Goal: Information Seeking & Learning: Compare options

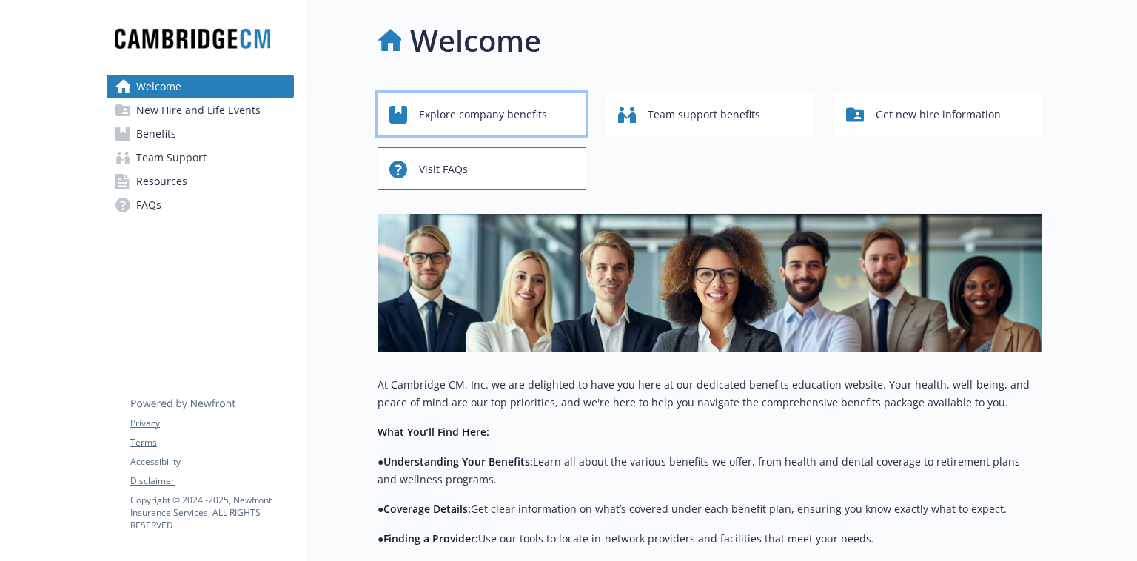
click at [494, 118] on span "Explore company benefits" at bounding box center [483, 115] width 128 height 28
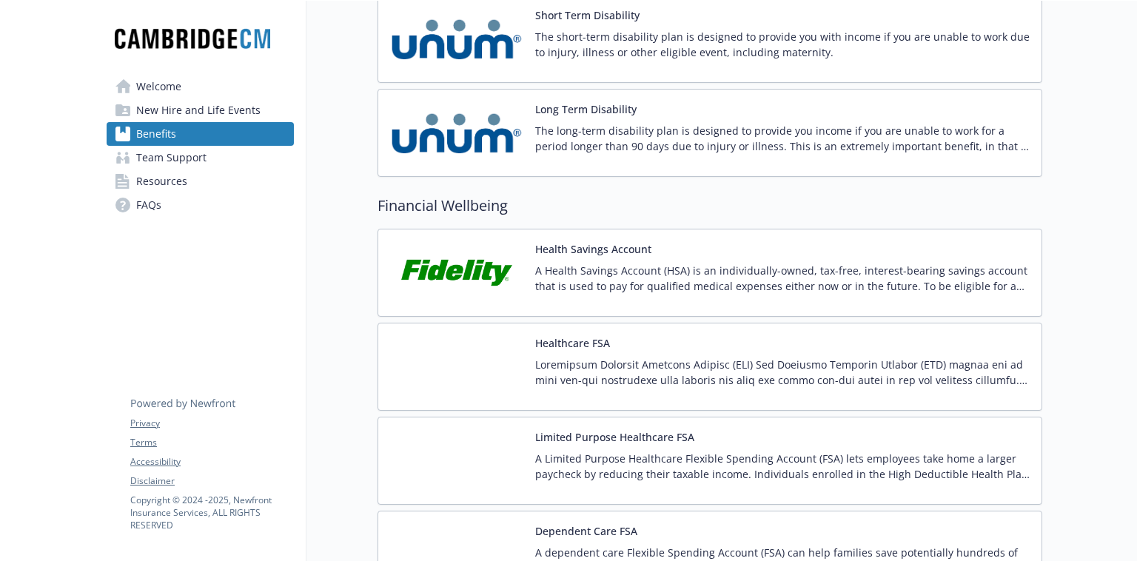
scroll to position [1288, 0]
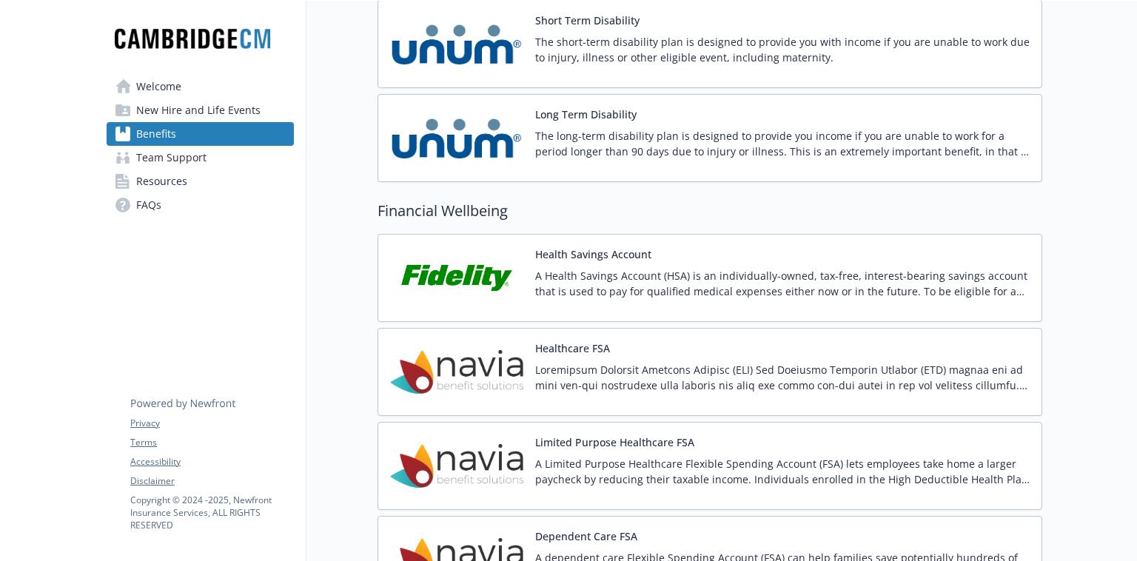
click at [468, 278] on img at bounding box center [456, 277] width 133 height 63
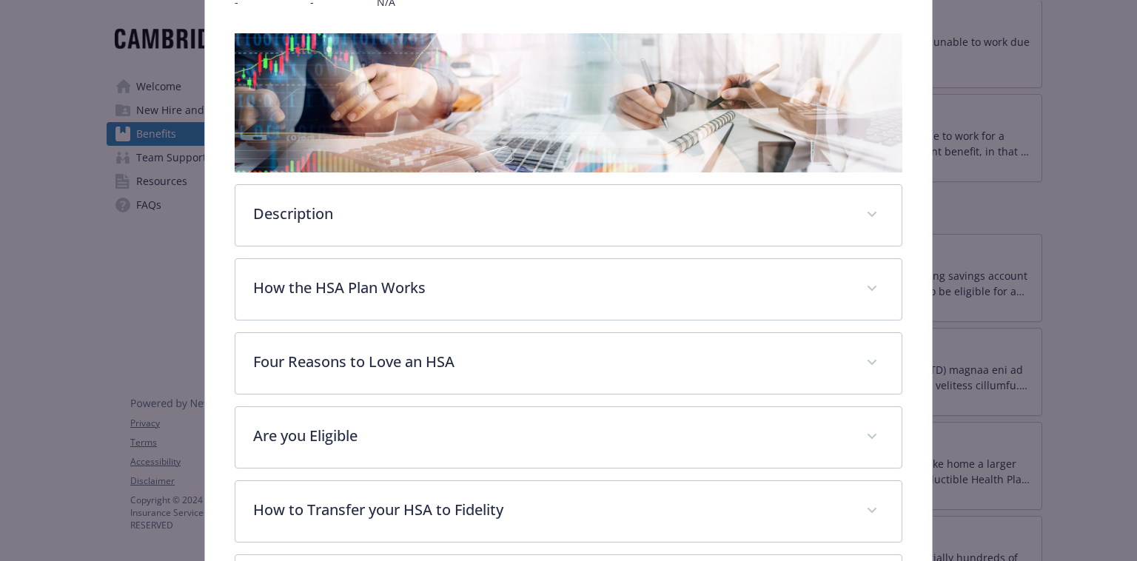
scroll to position [218, 0]
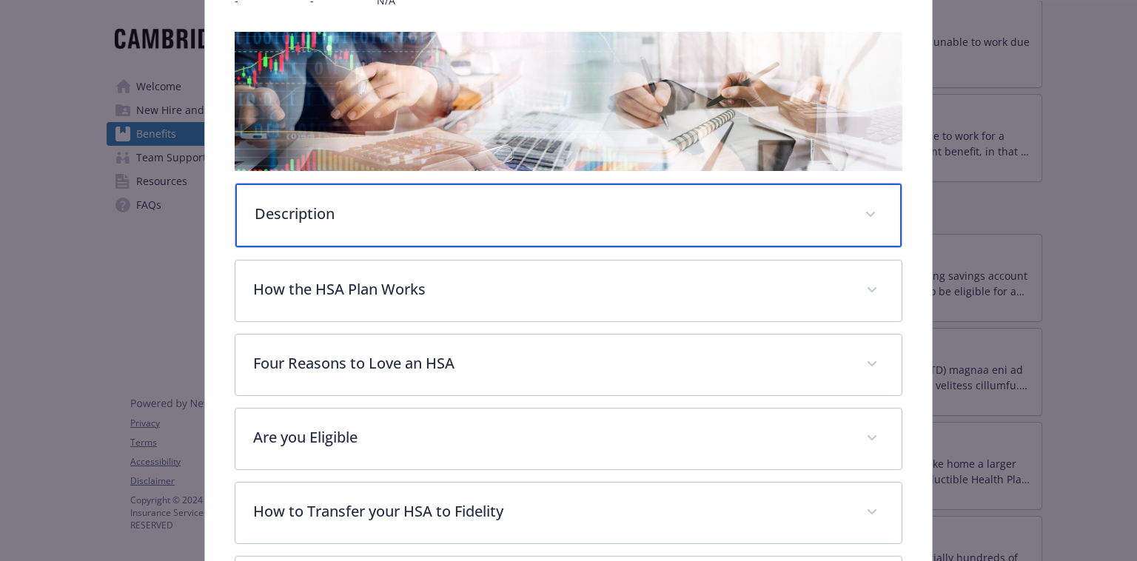
click at [453, 232] on div "Description" at bounding box center [567, 216] width 665 height 64
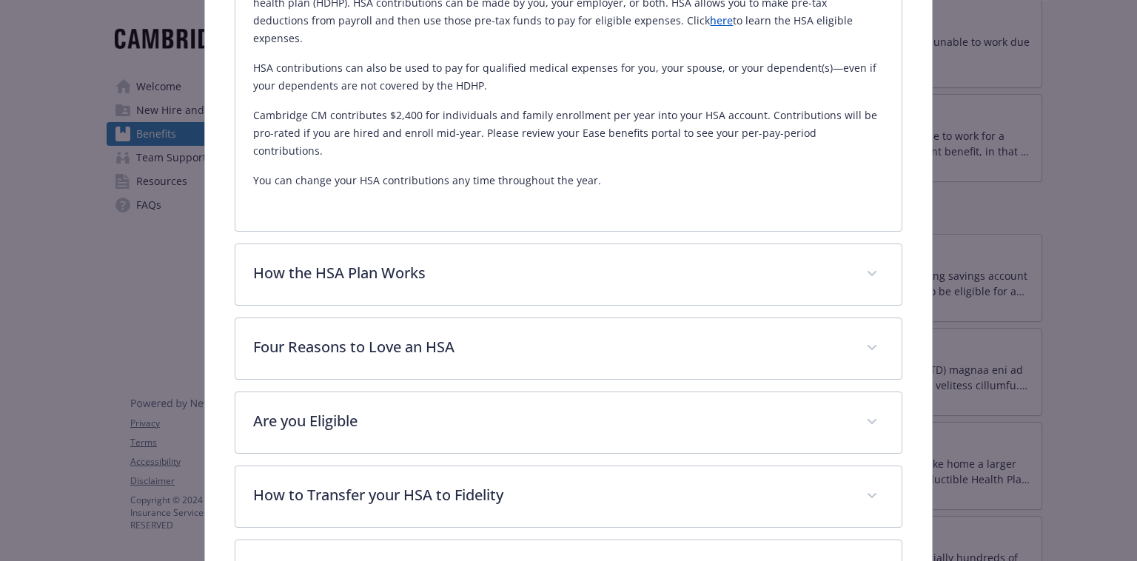
scroll to position [521, 0]
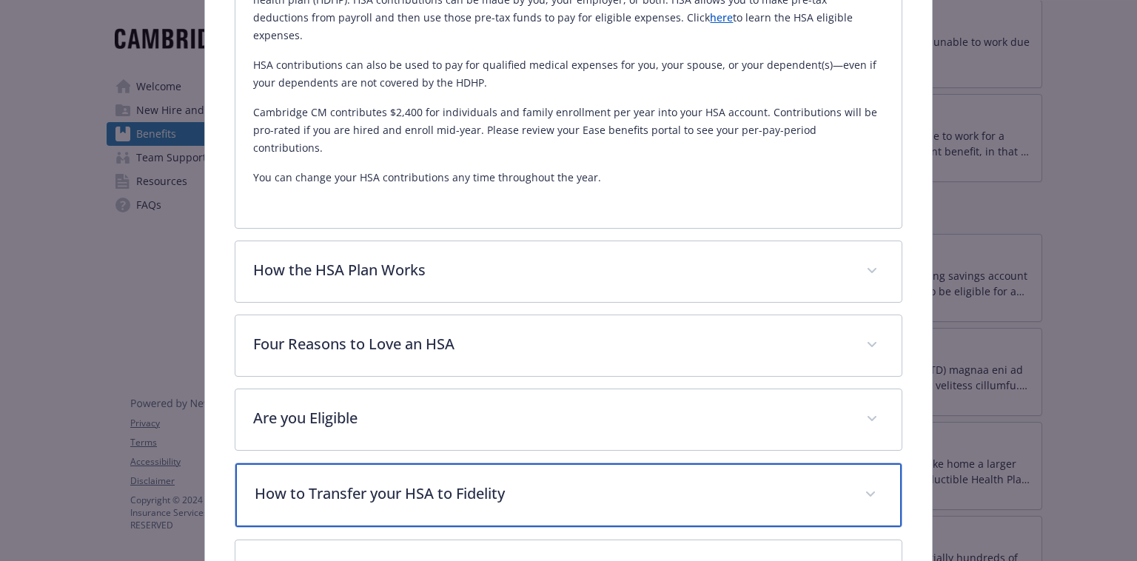
click at [489, 482] on p "How to Transfer your HSA to Fidelity" at bounding box center [550, 493] width 591 height 22
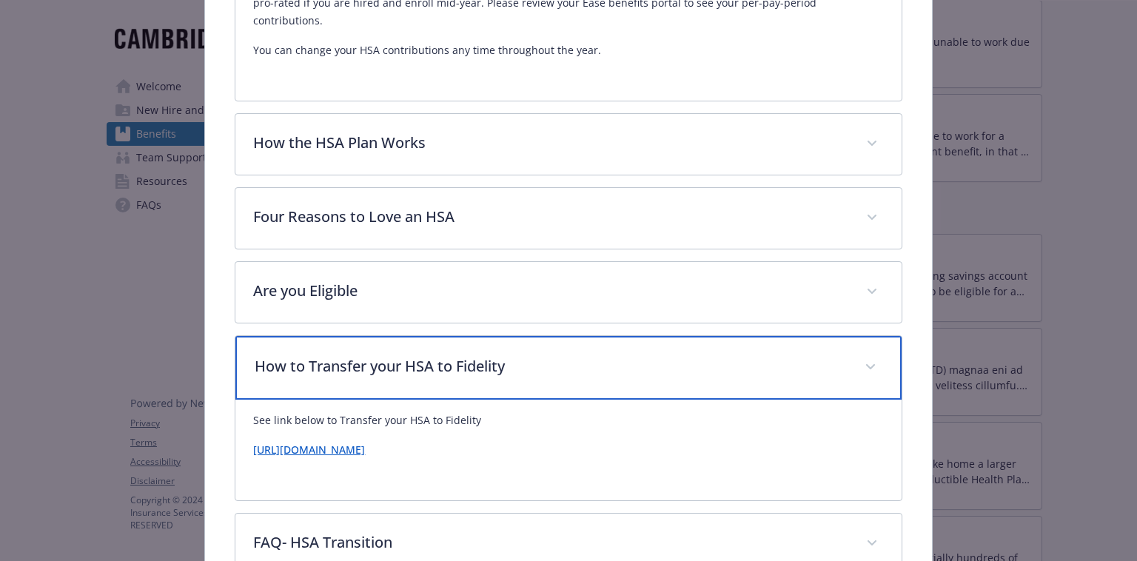
scroll to position [703, 0]
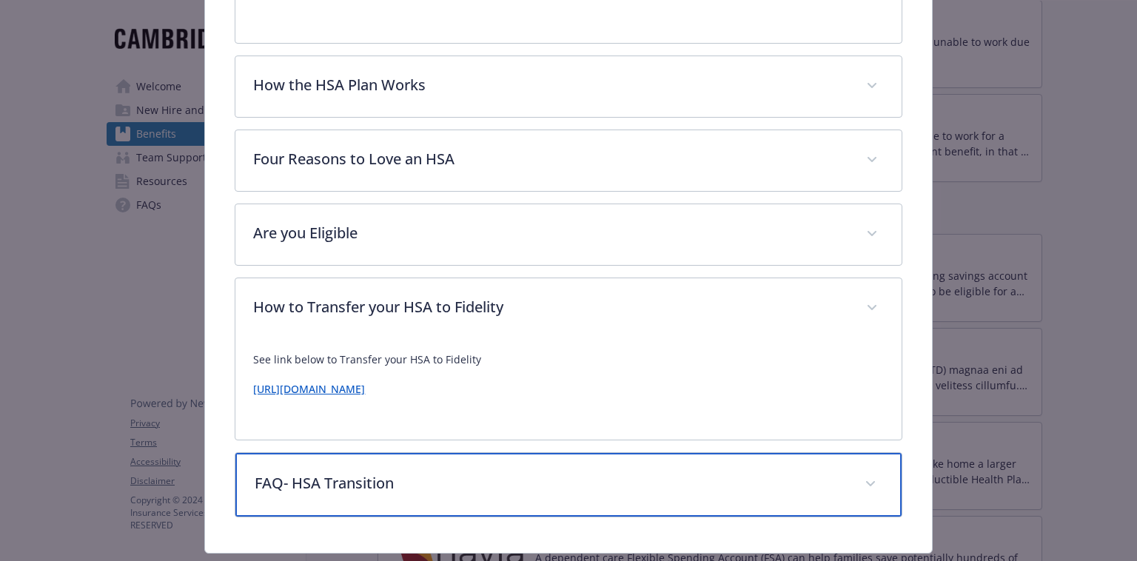
click at [489, 457] on div "FAQ- HSA Transition" at bounding box center [567, 485] width 665 height 64
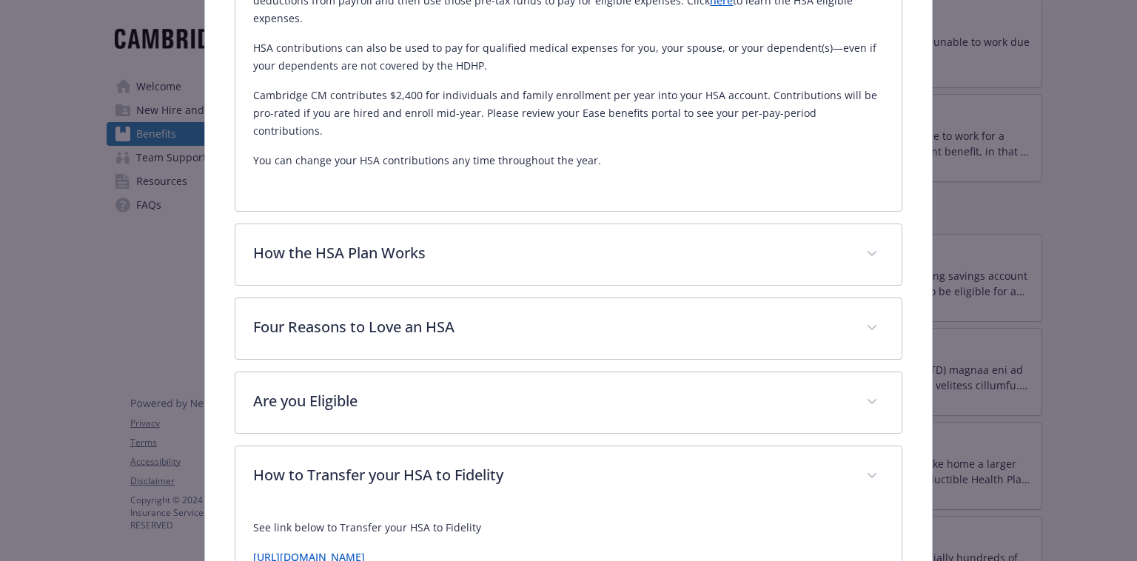
scroll to position [531, 0]
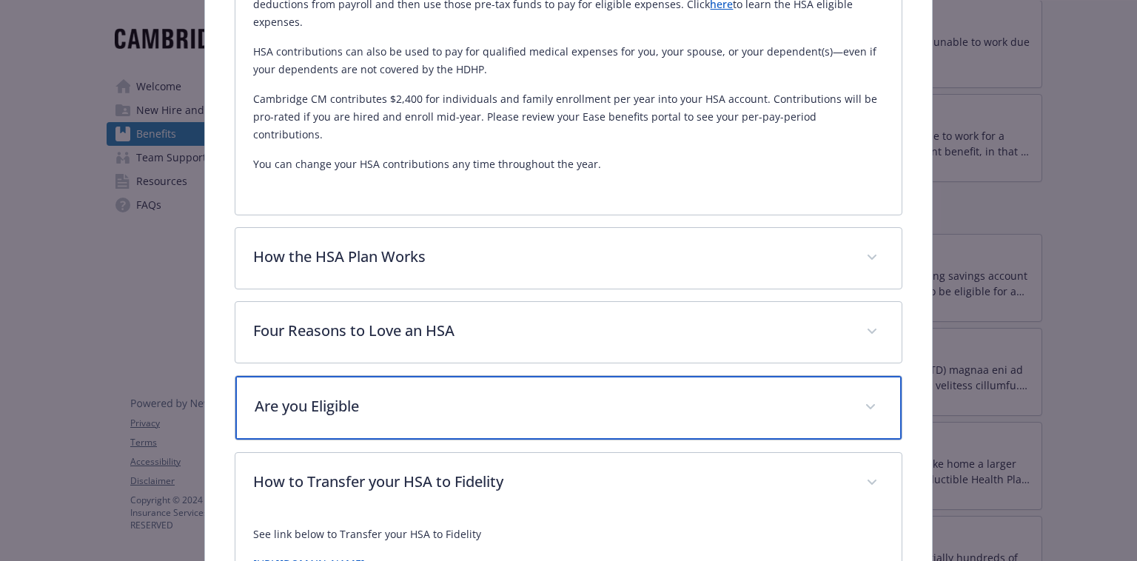
click at [417, 395] on p "Are you Eligible" at bounding box center [550, 406] width 591 height 22
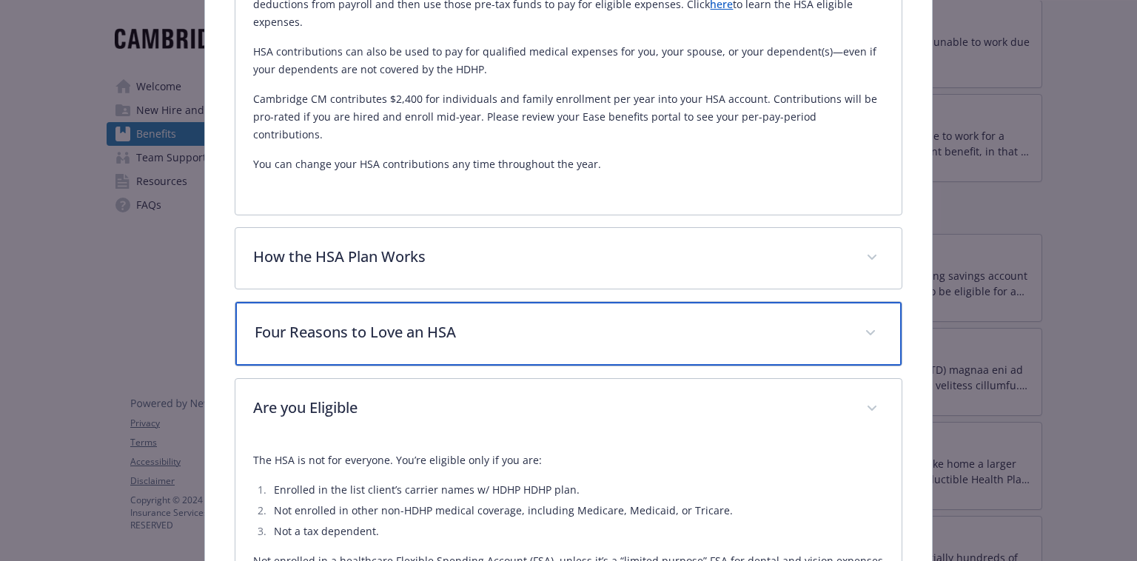
click at [417, 321] on p "Four Reasons to Love an HSA" at bounding box center [550, 332] width 591 height 22
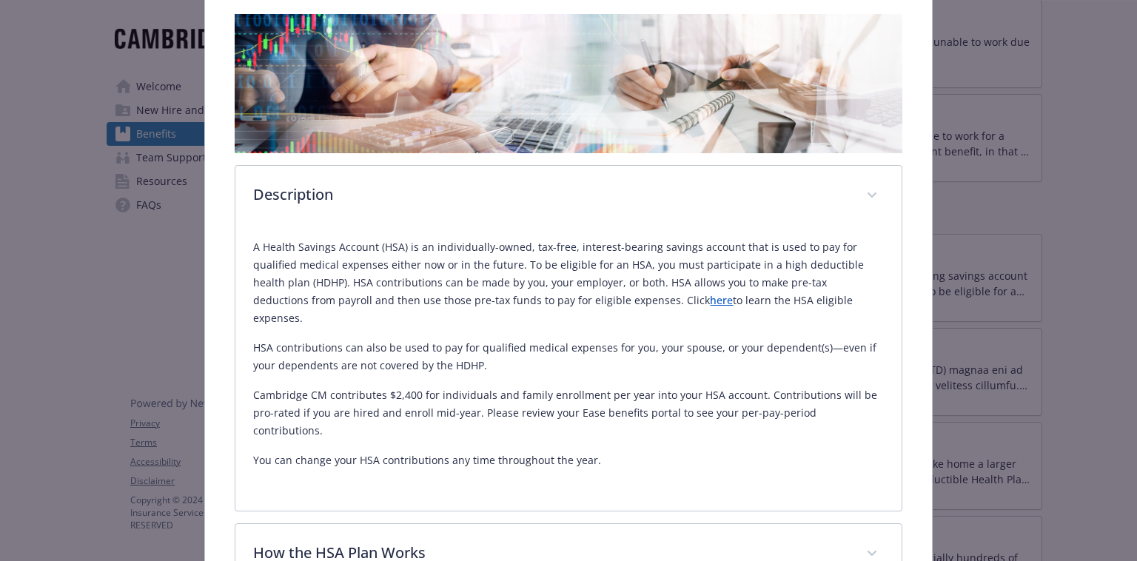
scroll to position [0, 0]
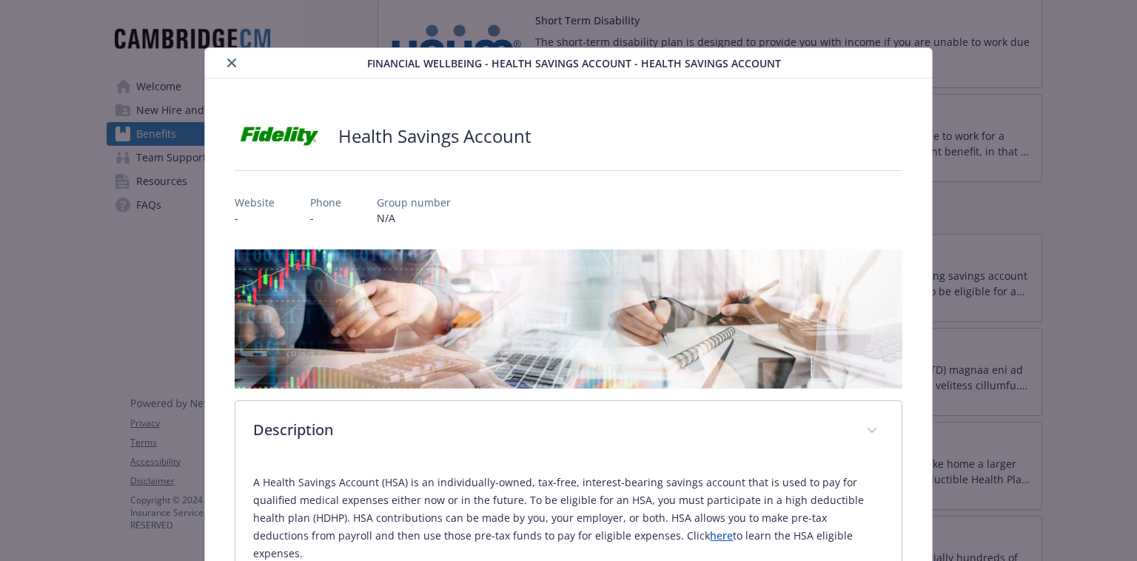
click at [223, 65] on button "close" at bounding box center [232, 63] width 18 height 18
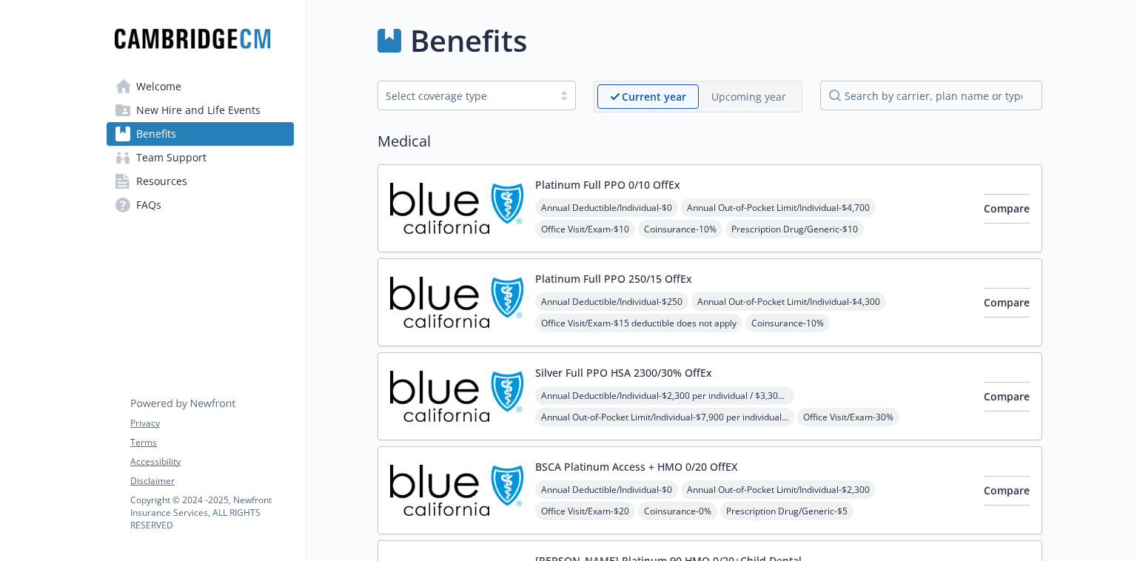
click at [567, 90] on p "Upcoming year" at bounding box center [748, 97] width 75 height 16
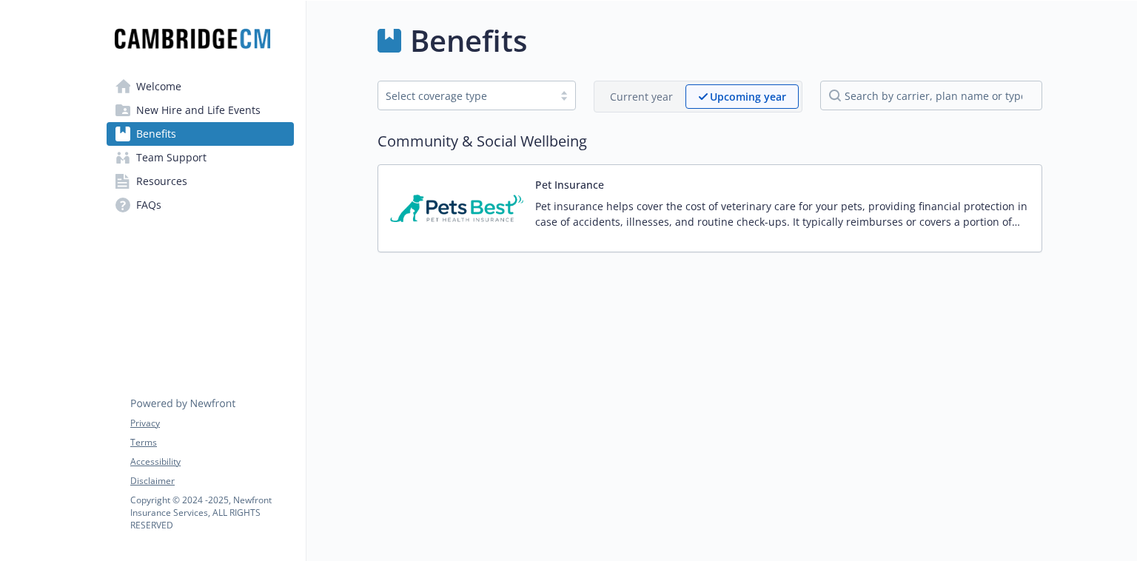
click at [567, 98] on p "Current year" at bounding box center [641, 97] width 63 height 16
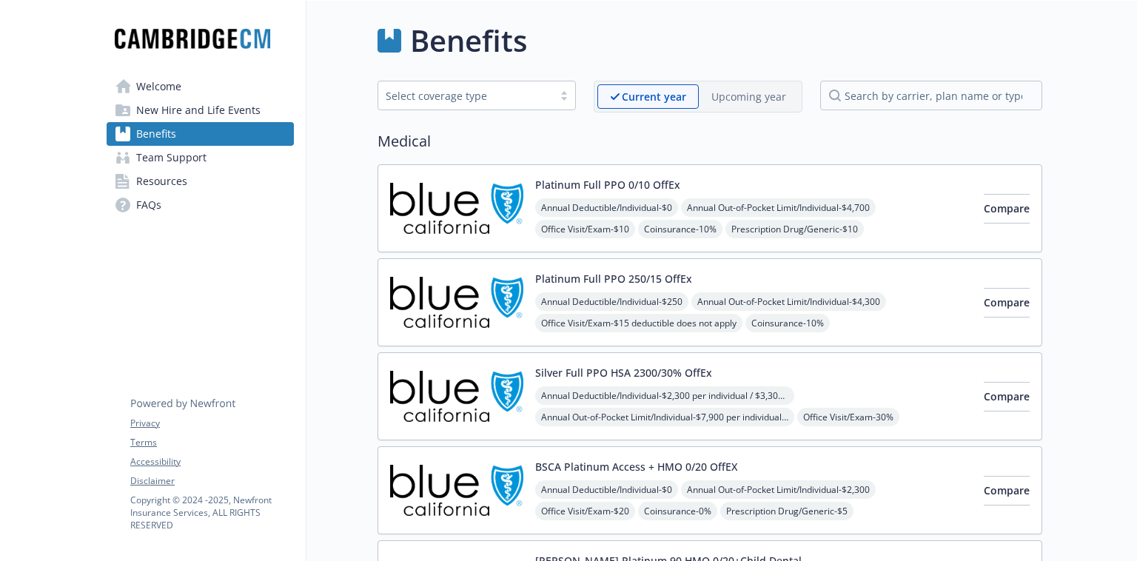
click at [184, 113] on span "New Hire and Life Events" at bounding box center [198, 110] width 124 height 24
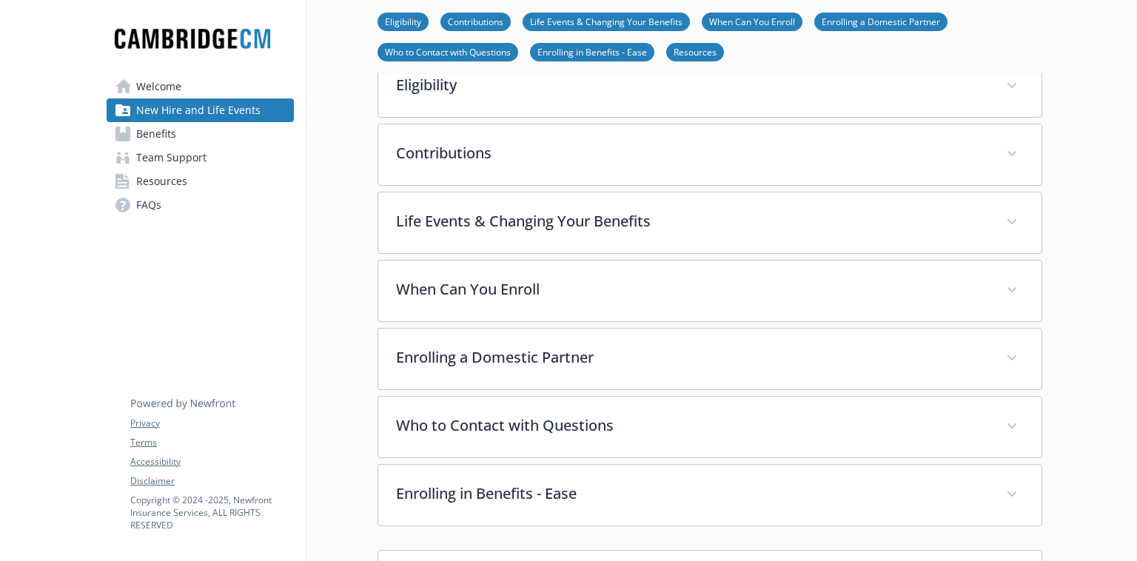
scroll to position [263, 0]
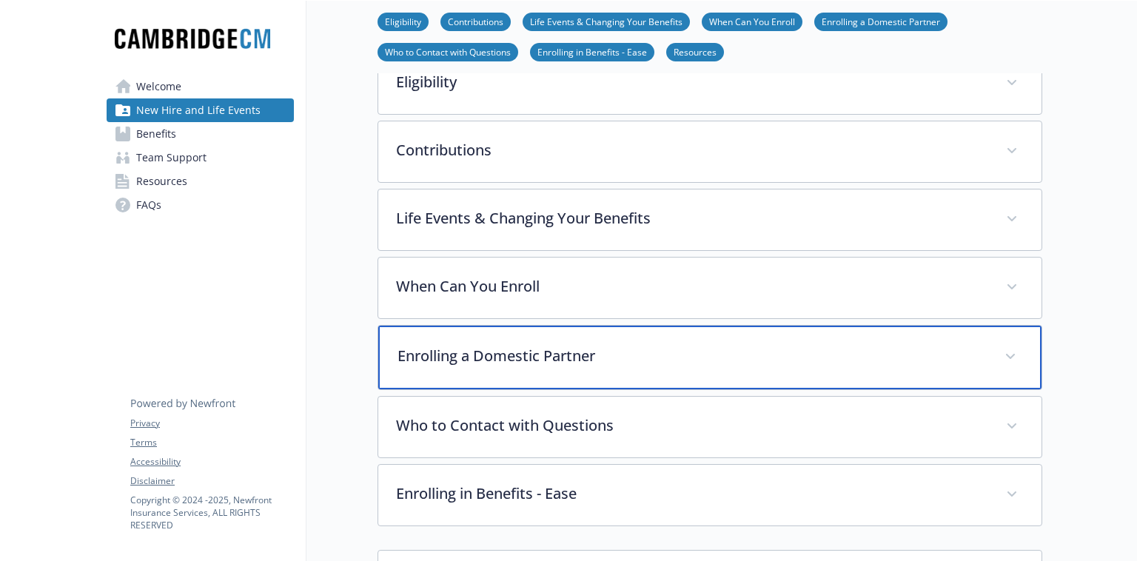
click at [551, 359] on p "Enrolling a Domestic Partner" at bounding box center [691, 356] width 589 height 22
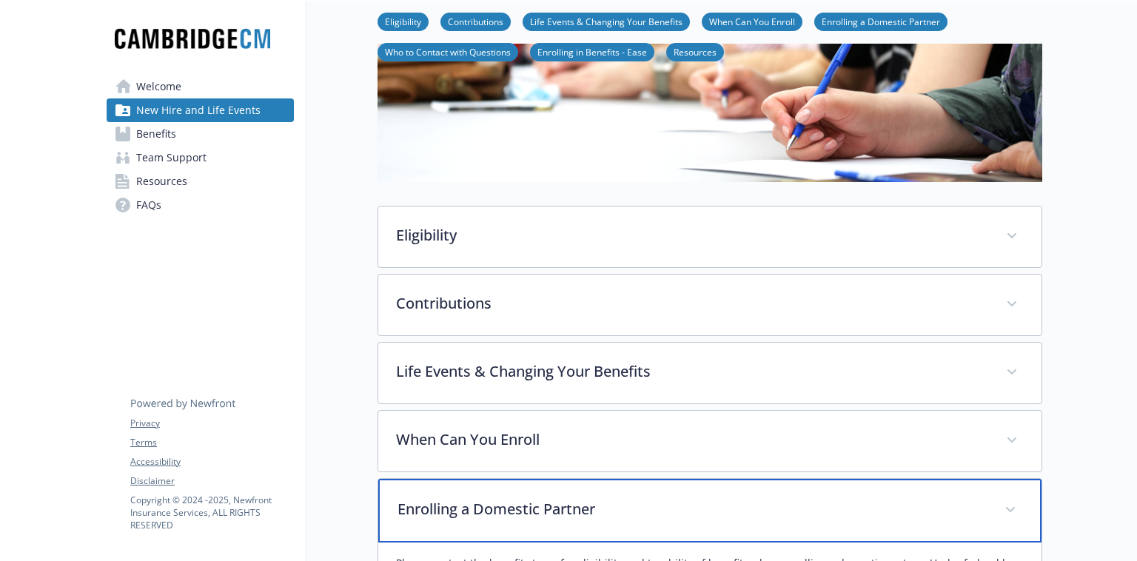
scroll to position [0, 0]
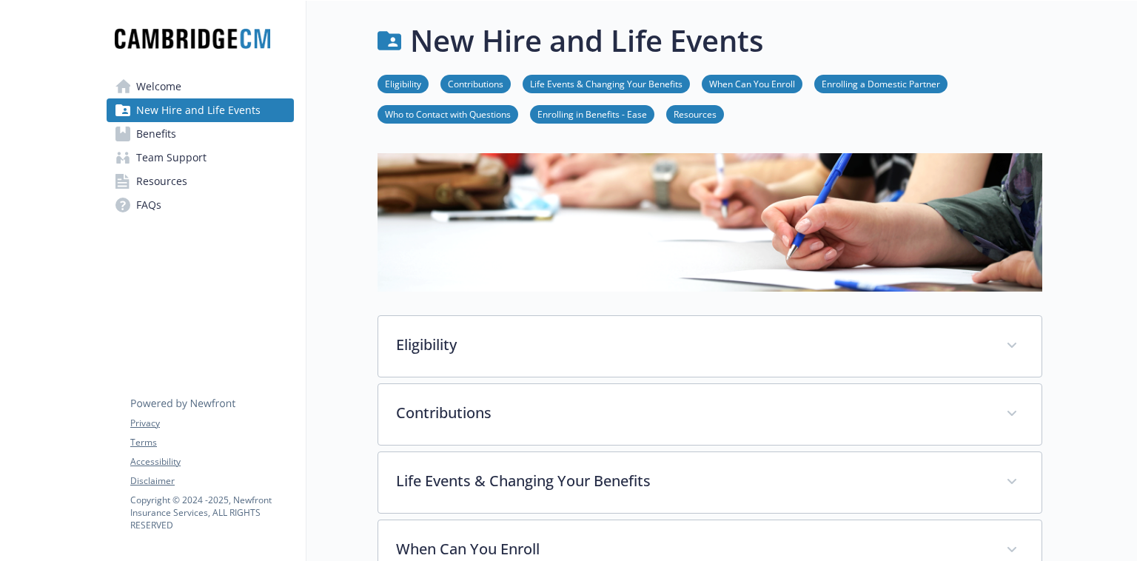
click at [160, 82] on span "Welcome" at bounding box center [158, 87] width 45 height 24
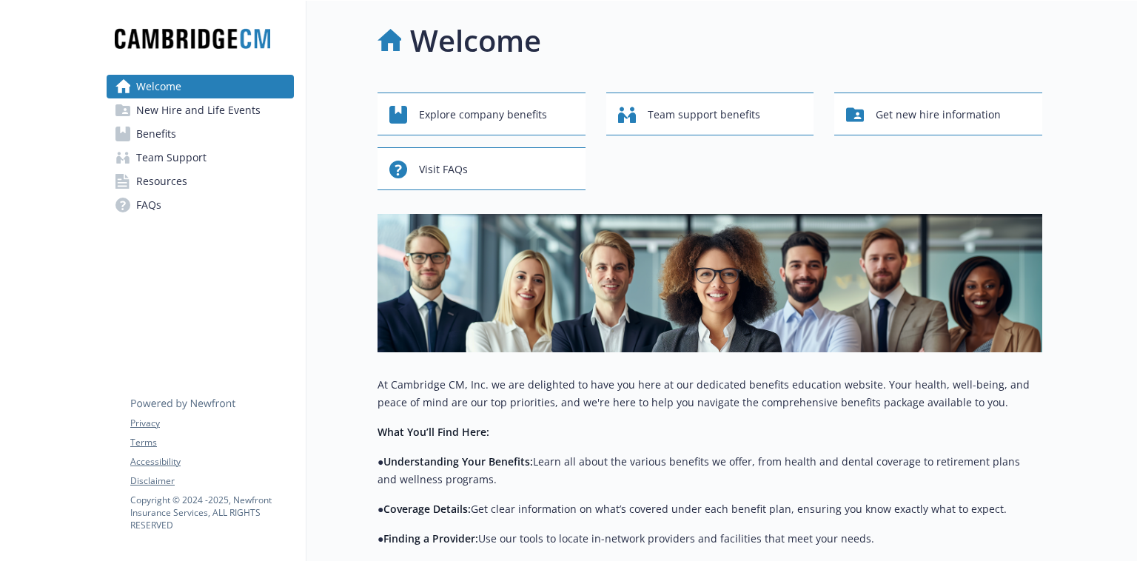
click at [145, 206] on span "FAQs" at bounding box center [148, 205] width 25 height 24
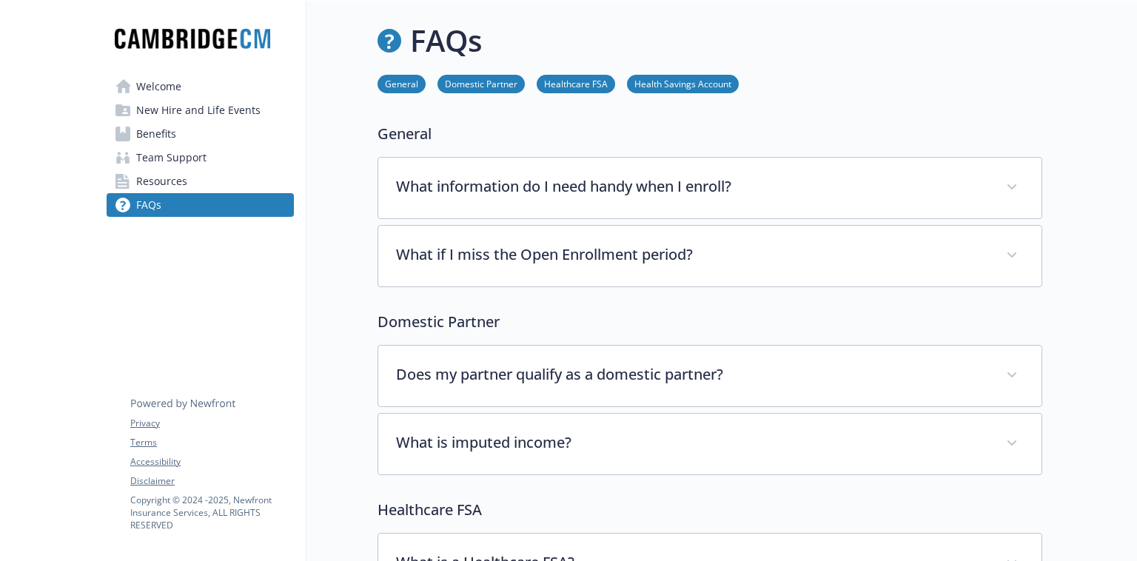
click at [172, 156] on span "Team Support" at bounding box center [171, 158] width 70 height 24
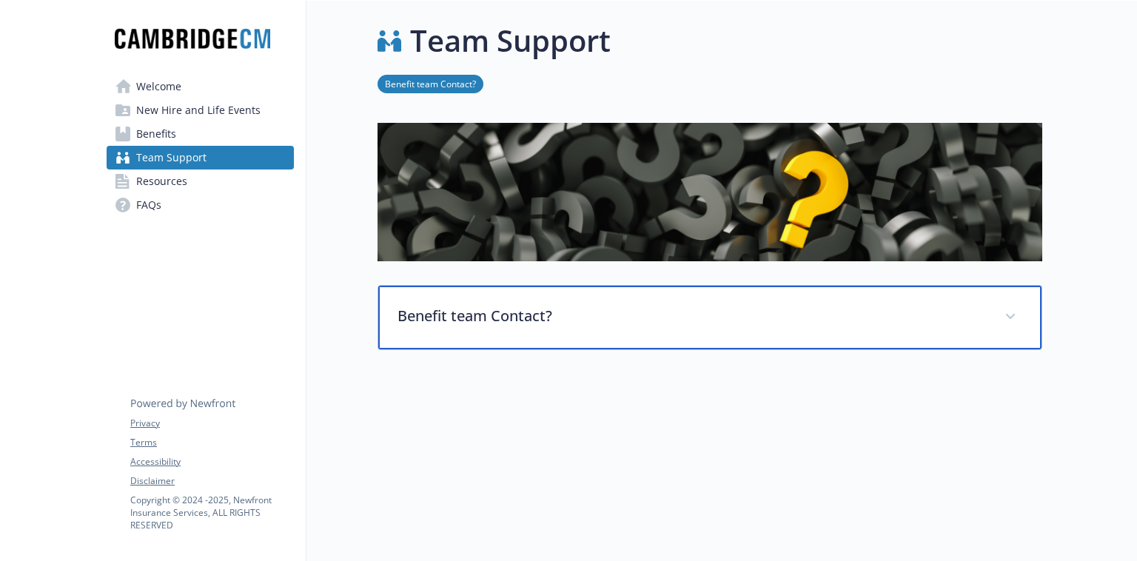
click at [526, 317] on p "Benefit team Contact?" at bounding box center [691, 316] width 589 height 22
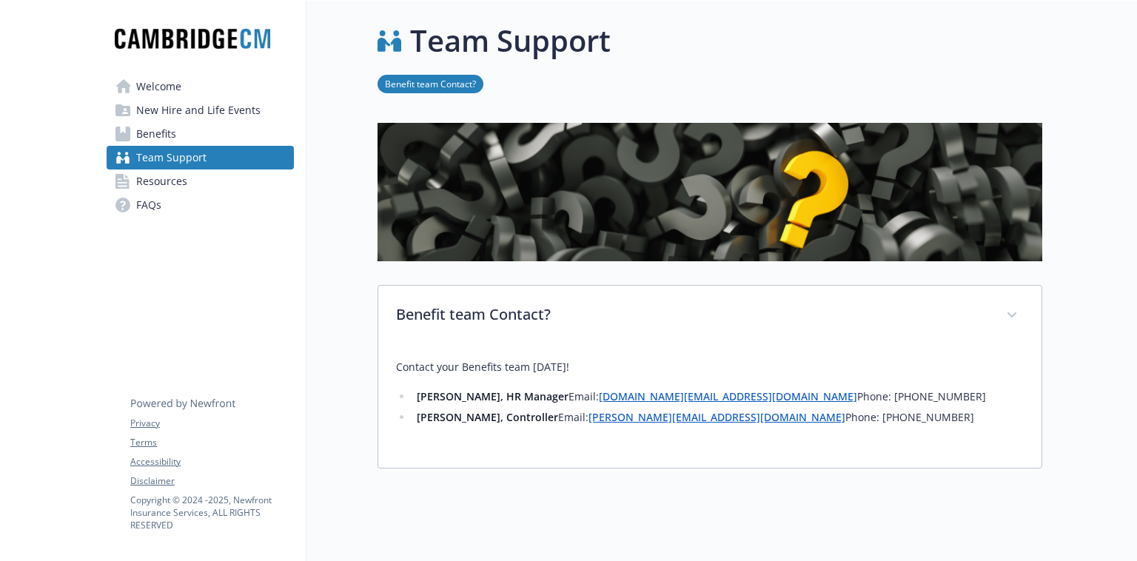
click at [167, 183] on span "Resources" at bounding box center [161, 181] width 51 height 24
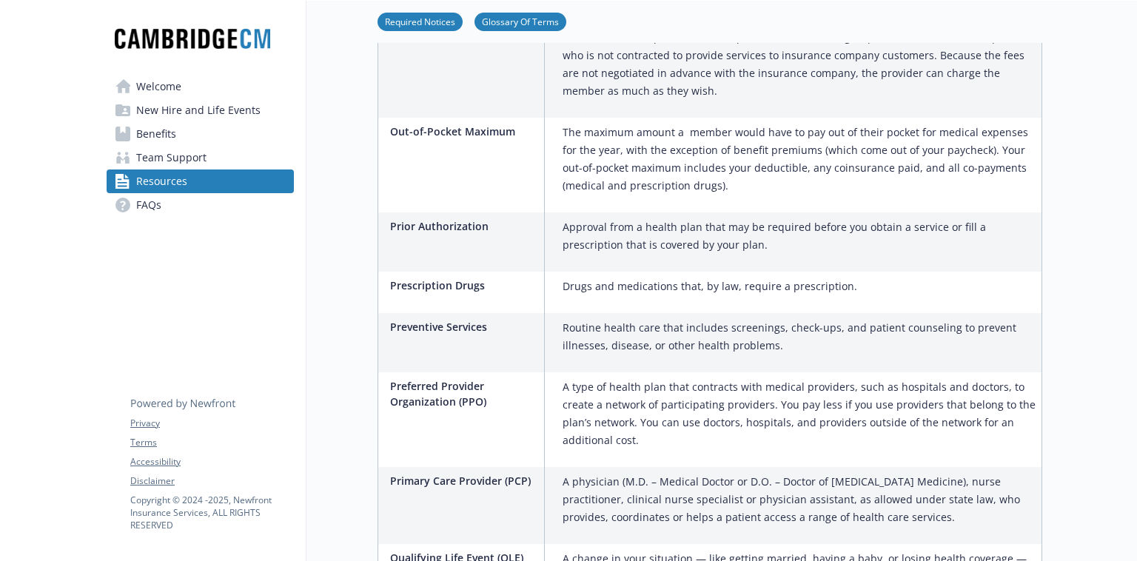
scroll to position [2172, 0]
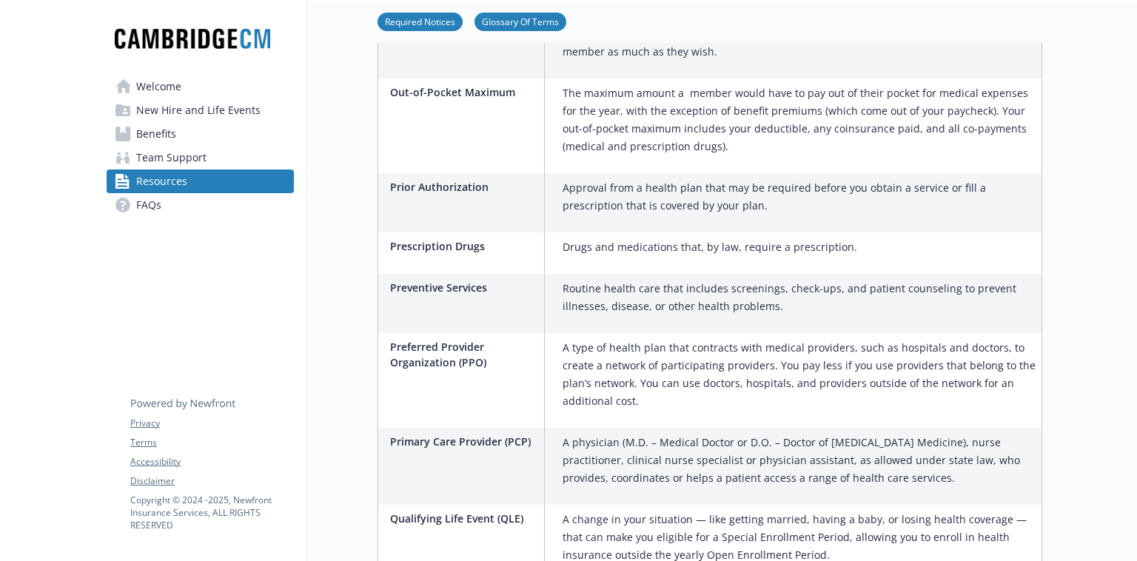
click at [173, 90] on span "Welcome" at bounding box center [158, 87] width 45 height 24
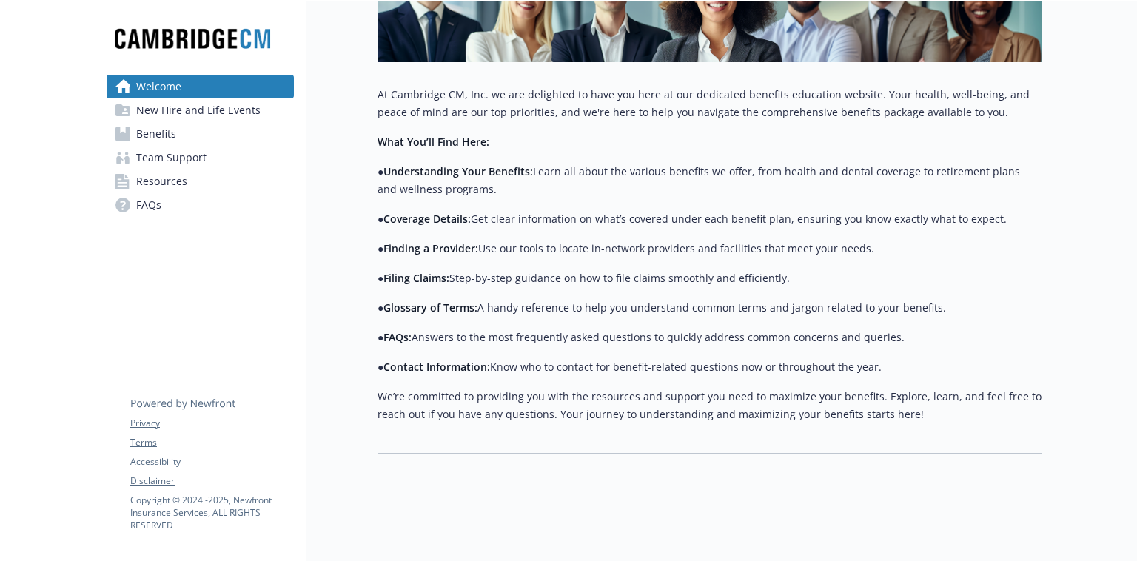
scroll to position [301, 0]
click at [183, 110] on span "New Hire and Life Events" at bounding box center [198, 110] width 124 height 24
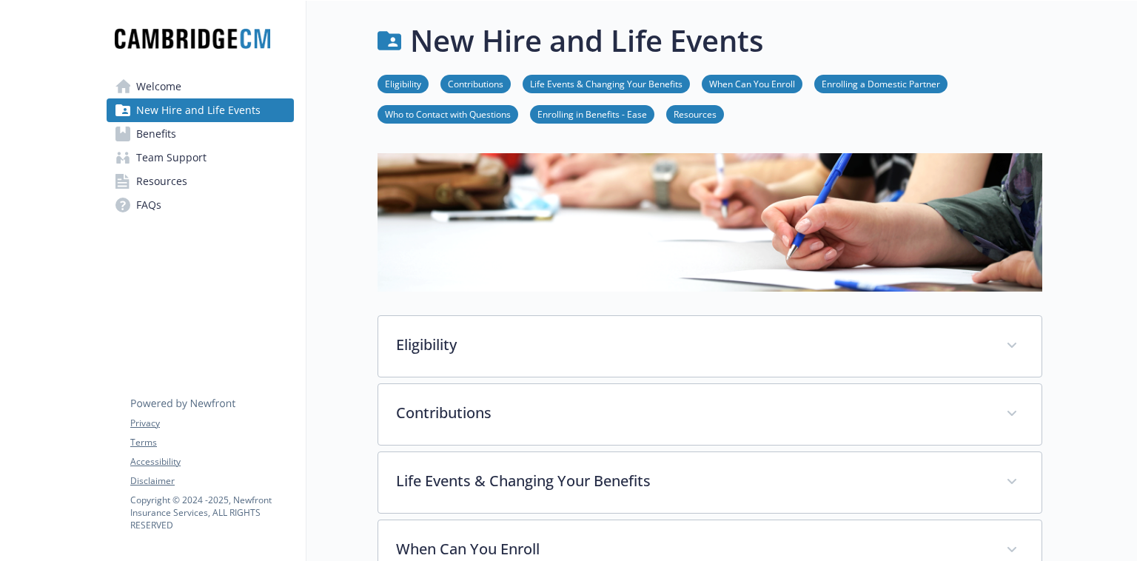
click at [172, 135] on span "Benefits" at bounding box center [156, 134] width 40 height 24
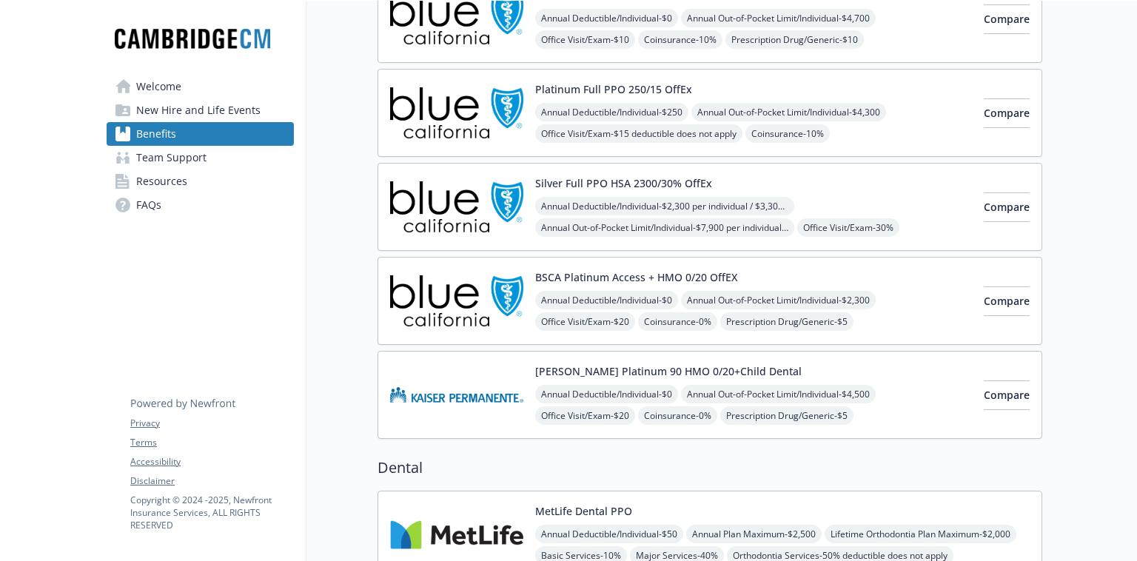
scroll to position [194, 0]
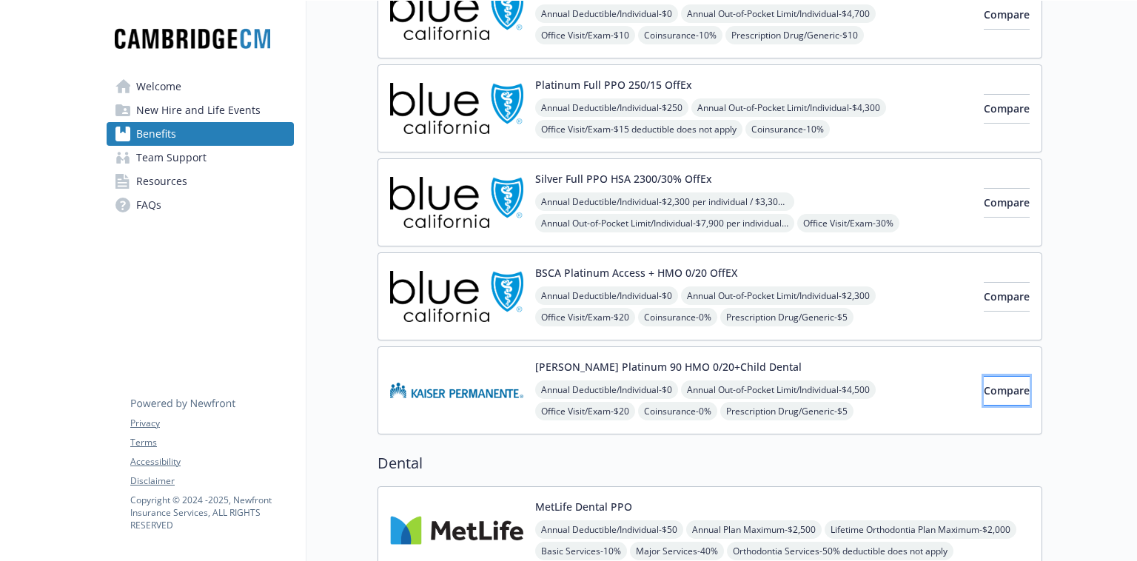
click at [992, 389] on span "Compare" at bounding box center [1006, 390] width 46 height 14
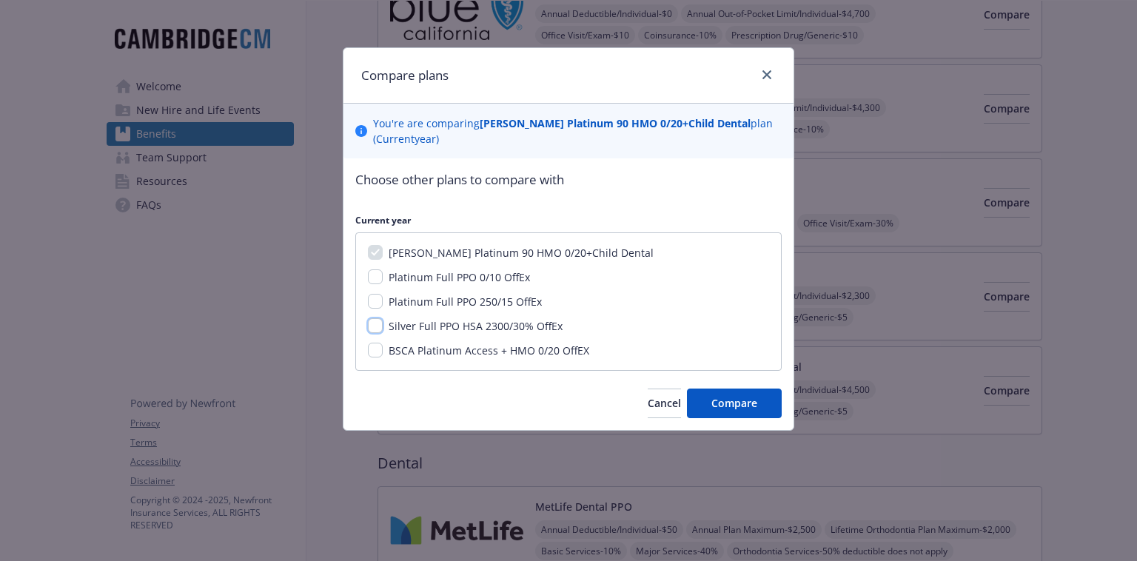
click at [374, 322] on input "Silver Full PPO HSA 2300/30% OffEx" at bounding box center [375, 325] width 15 height 15
checkbox input "true"
click at [722, 400] on span "Compare" at bounding box center [734, 403] width 46 height 14
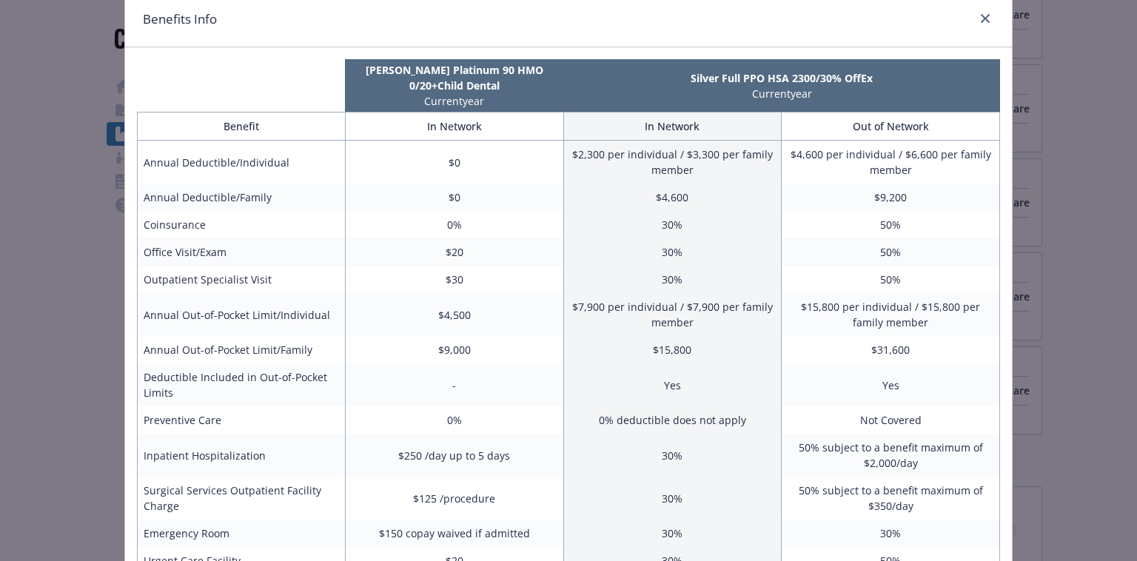
scroll to position [0, 0]
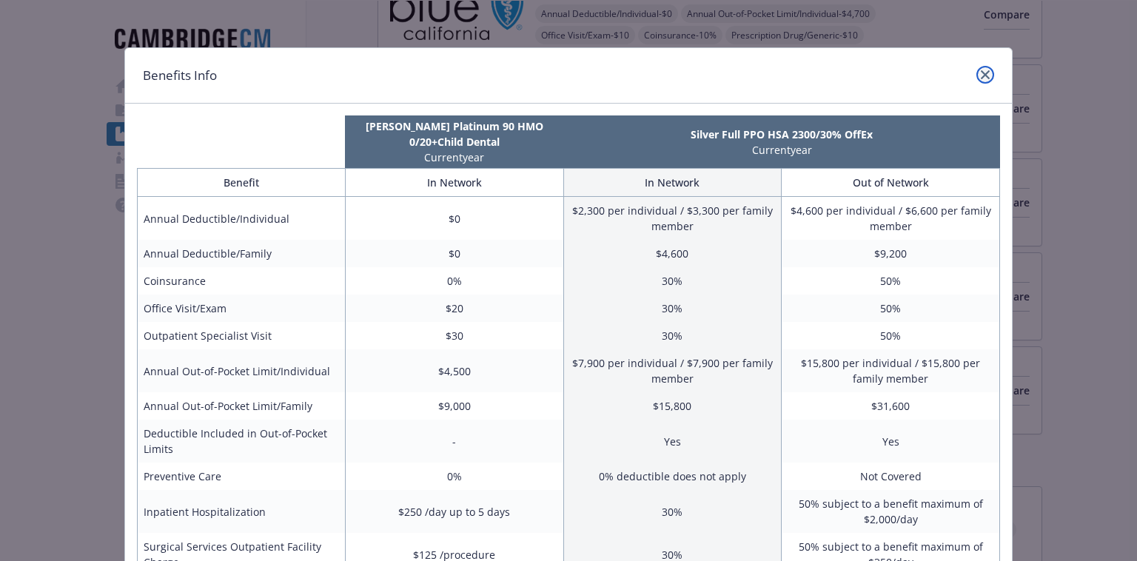
click at [981, 73] on icon "close" at bounding box center [985, 74] width 9 height 9
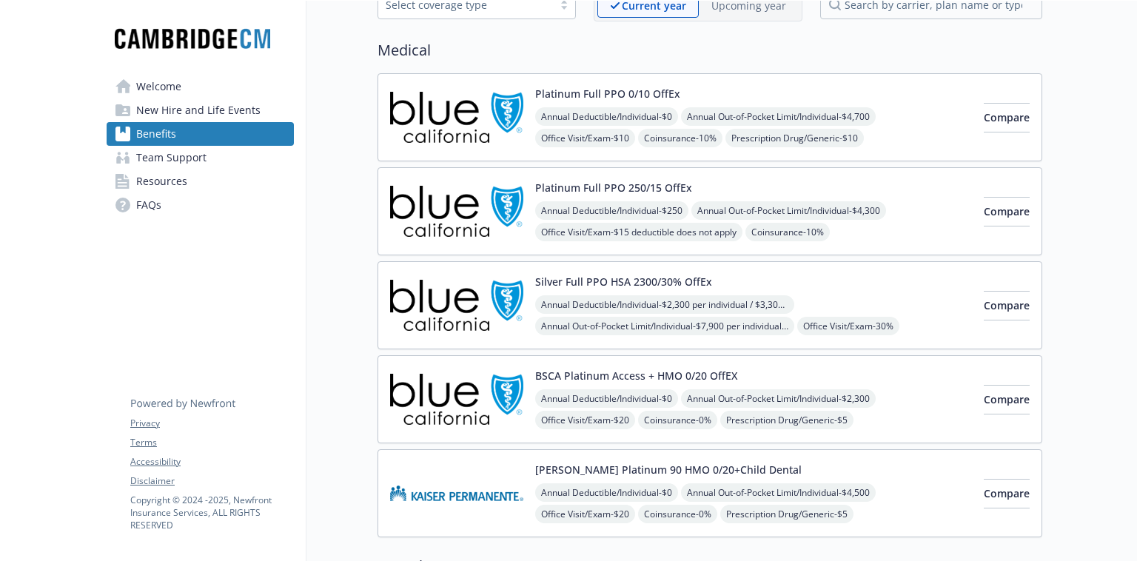
scroll to position [90, 0]
click at [983, 215] on span "Compare" at bounding box center [1006, 212] width 46 height 14
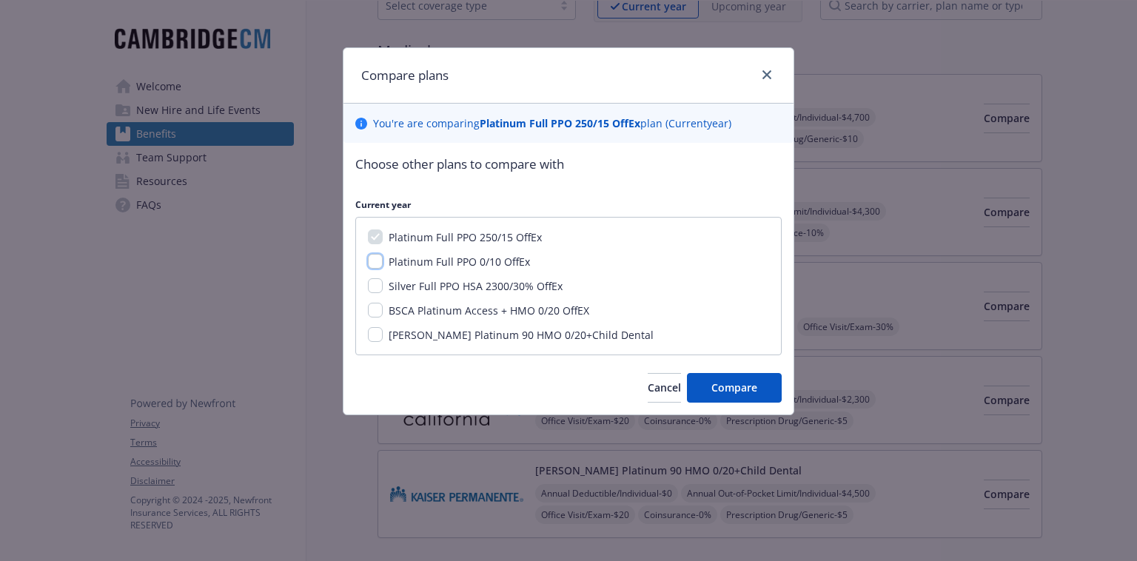
click at [374, 266] on input "Platinum Full PPO 0/10 OffEx" at bounding box center [375, 261] width 15 height 15
checkbox input "true"
click at [371, 312] on input "BSCA Platinum Access + HMO 0/20 OffEX" at bounding box center [375, 310] width 15 height 15
checkbox input "true"
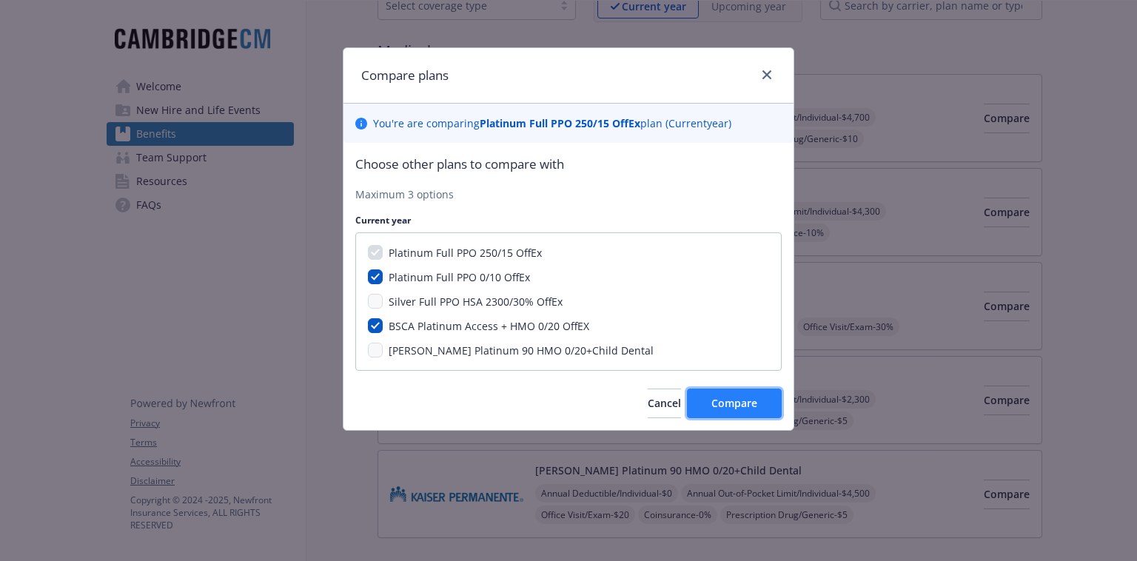
click at [714, 407] on span "Compare" at bounding box center [734, 403] width 46 height 14
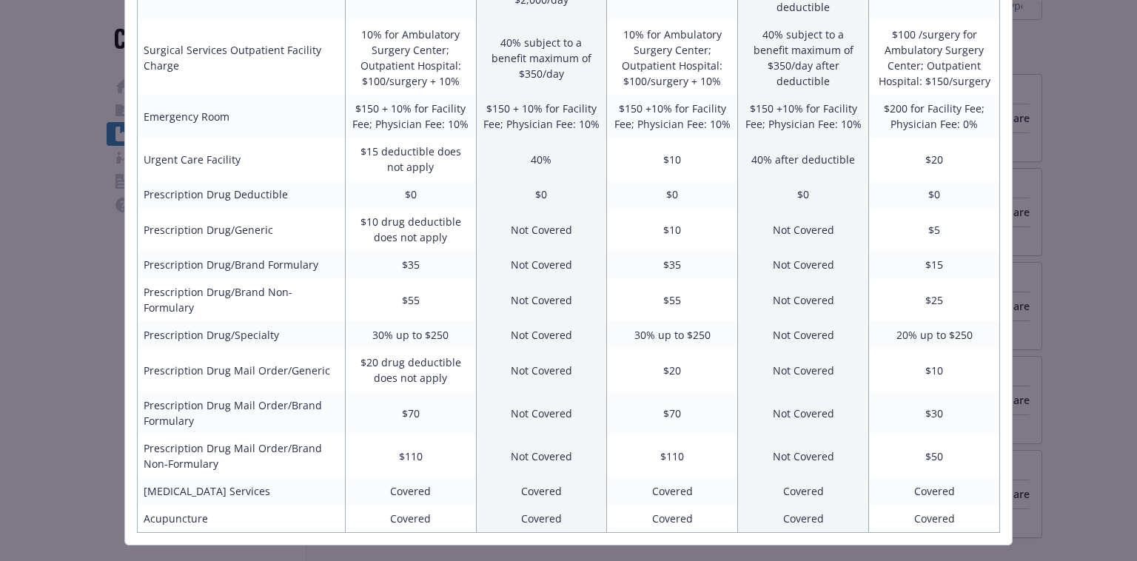
scroll to position [559, 0]
